Goal: Transaction & Acquisition: Purchase product/service

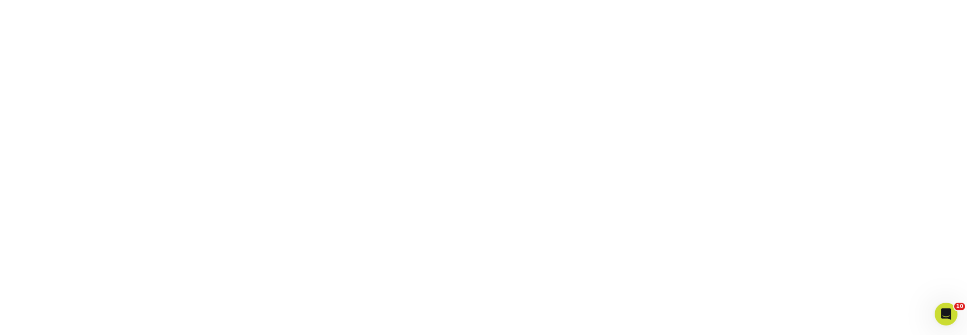
scroll to position [171, 0]
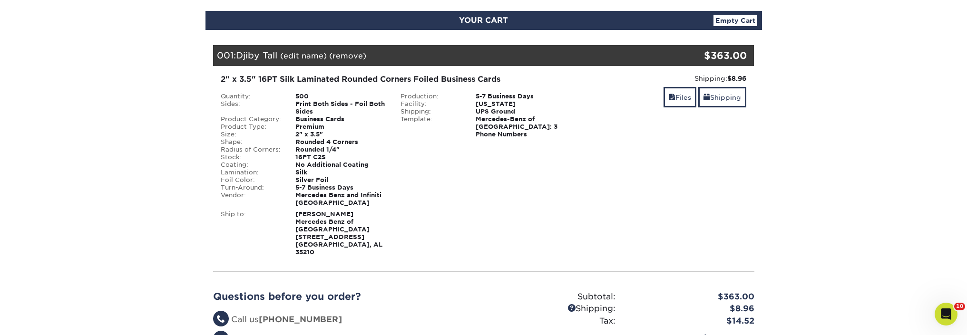
scroll to position [190, 0]
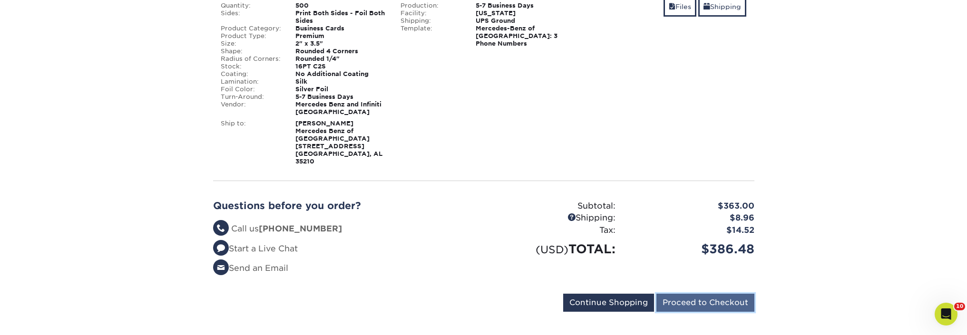
click at [694, 294] on input "Proceed to Checkout" at bounding box center [705, 303] width 98 height 18
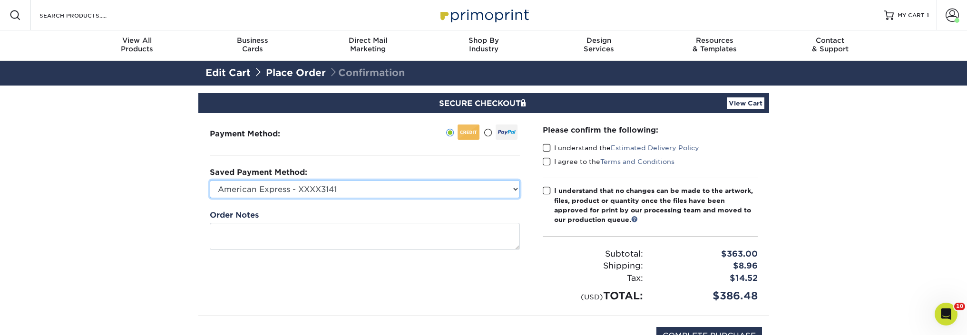
click at [425, 192] on select "American Express - XXXX3141 MBBHM Marketing - CF - XXXX5332 New Credit Card" at bounding box center [365, 189] width 310 height 18
select select "70131"
click at [210, 180] on select "American Express - XXXX3141 MBBHM Marketing - CF - XXXX5332 New Credit Card" at bounding box center [365, 189] width 310 height 18
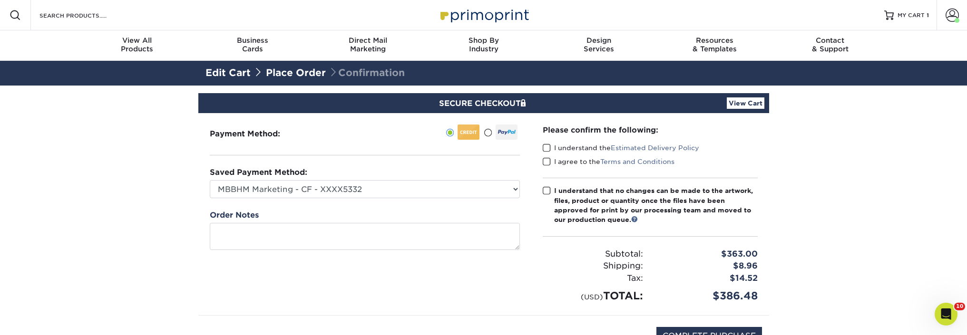
click at [544, 146] on span at bounding box center [547, 148] width 8 height 9
click at [0, 0] on input "I understand the Estimated Delivery Policy" at bounding box center [0, 0] width 0 height 0
click at [544, 160] on span at bounding box center [547, 161] width 8 height 9
click at [0, 0] on input "I agree to the Terms and Conditions" at bounding box center [0, 0] width 0 height 0
click at [549, 188] on span at bounding box center [547, 190] width 8 height 9
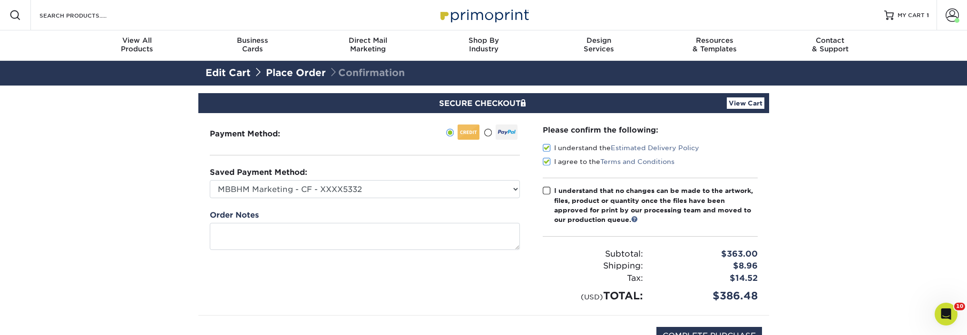
click at [0, 0] on input "I understand that no changes can be made to the artwork, files, product or quan…" at bounding box center [0, 0] width 0 height 0
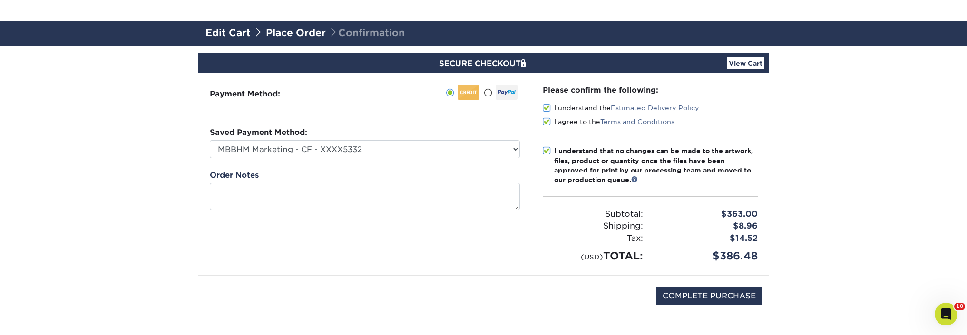
scroll to position [95, 0]
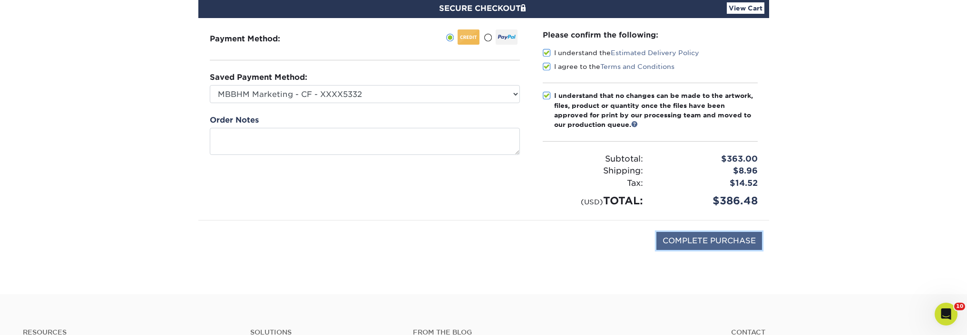
click at [723, 243] on input "COMPLETE PURCHASE" at bounding box center [709, 241] width 106 height 18
type input "PROCESSING, PLEASE WAIT..."
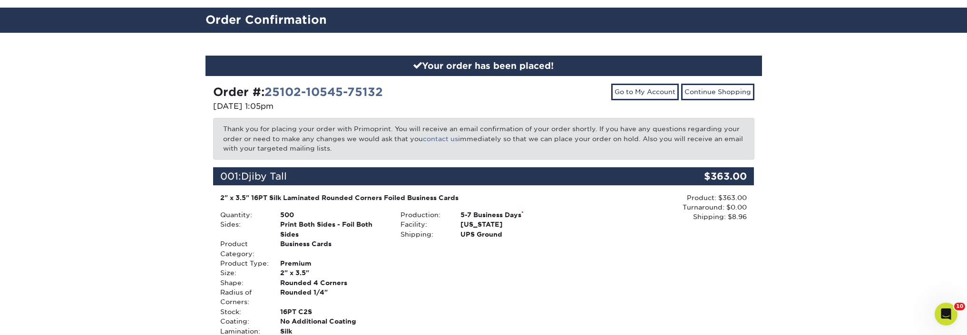
scroll to position [143, 0]
